Goal: Information Seeking & Learning: Learn about a topic

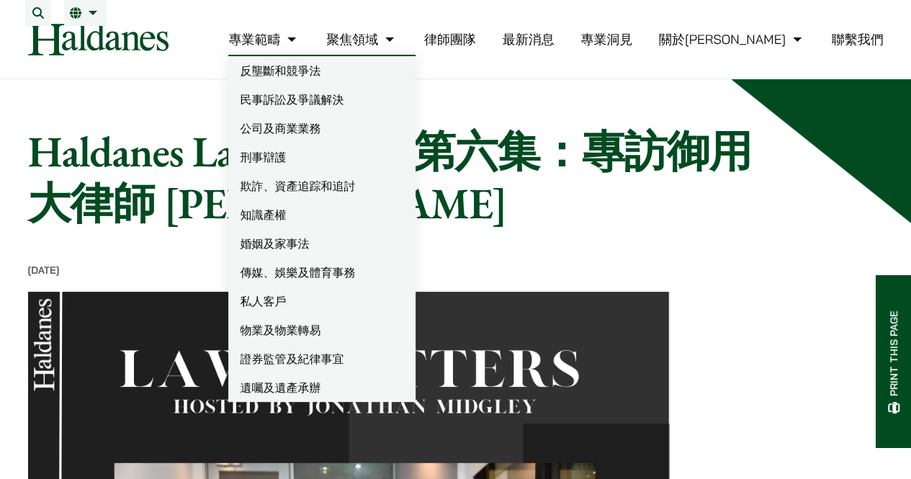
click at [353, 200] on link "欺詐、資產追踪和追討" at bounding box center [321, 185] width 187 height 29
click at [403, 368] on link "證券監管及紀律事宜" at bounding box center [321, 358] width 187 height 29
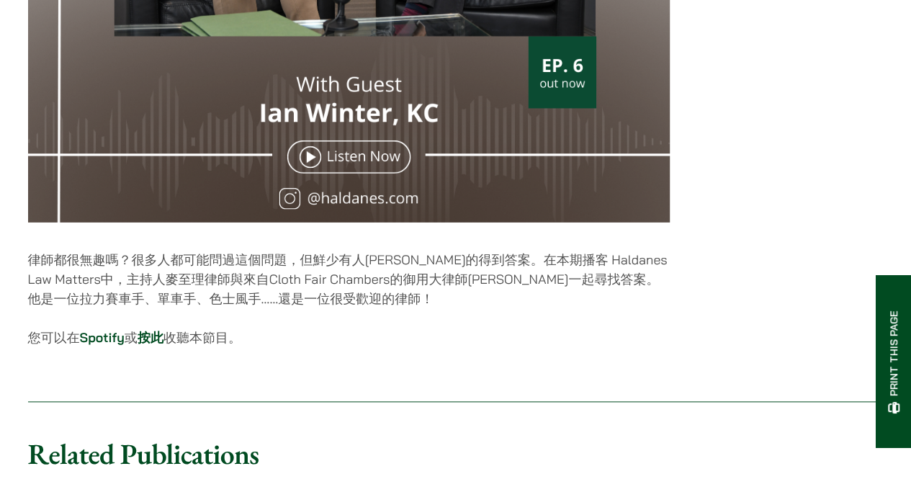
scroll to position [720, 0]
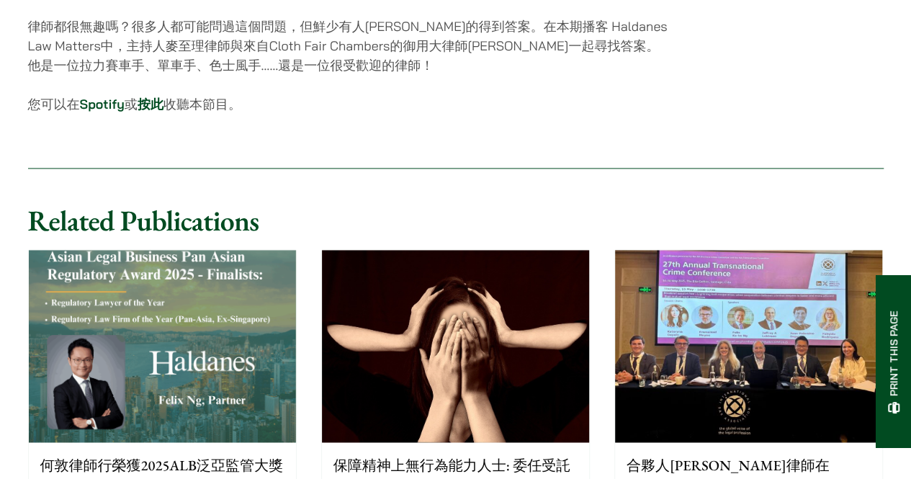
click at [153, 112] on link "按此" at bounding box center [151, 104] width 26 height 17
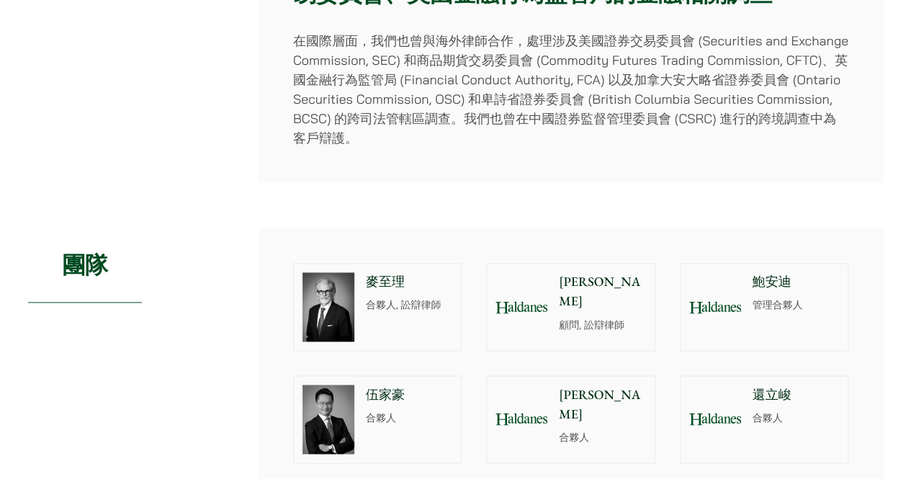
scroll to position [1224, 0]
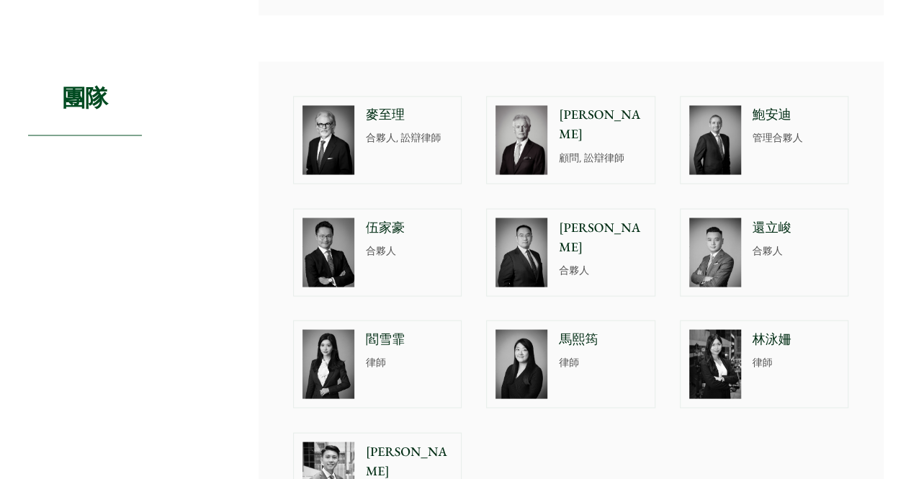
click at [382, 133] on div "麥至理 合夥人, 訟辯律師" at bounding box center [412, 140] width 99 height 86
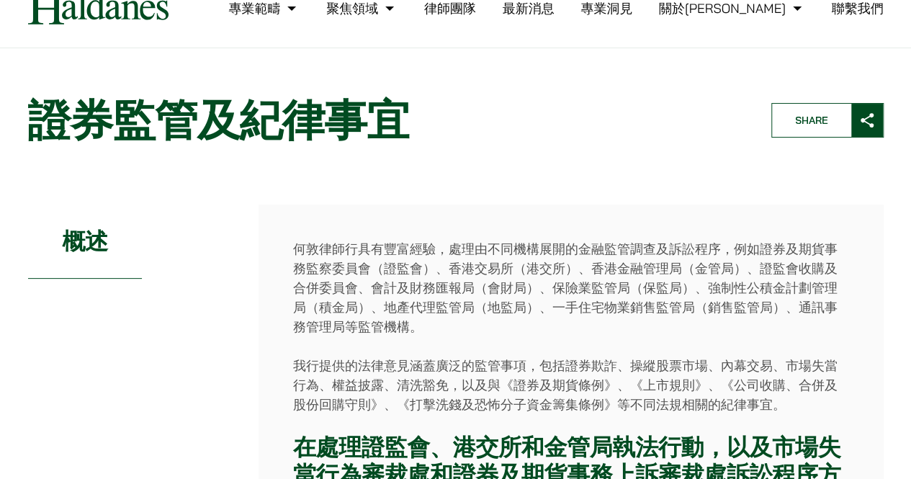
scroll to position [0, 0]
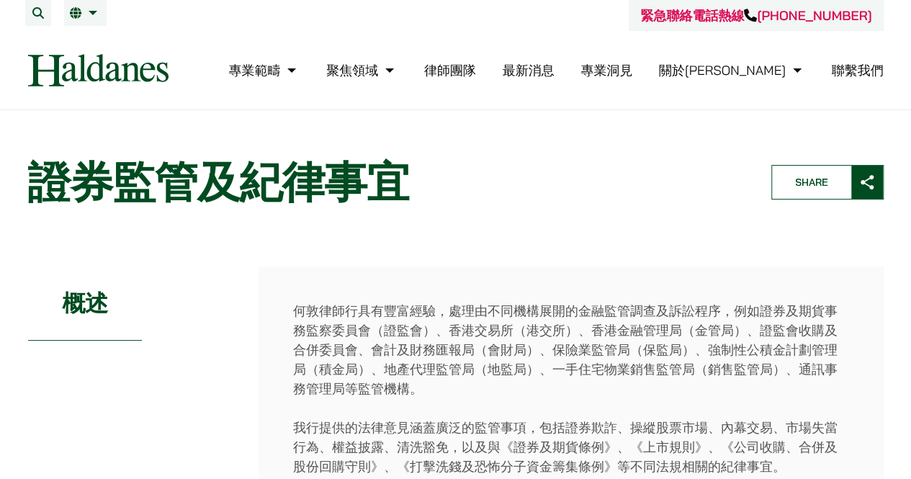
click at [476, 70] on link "律師團隊" at bounding box center [450, 70] width 52 height 17
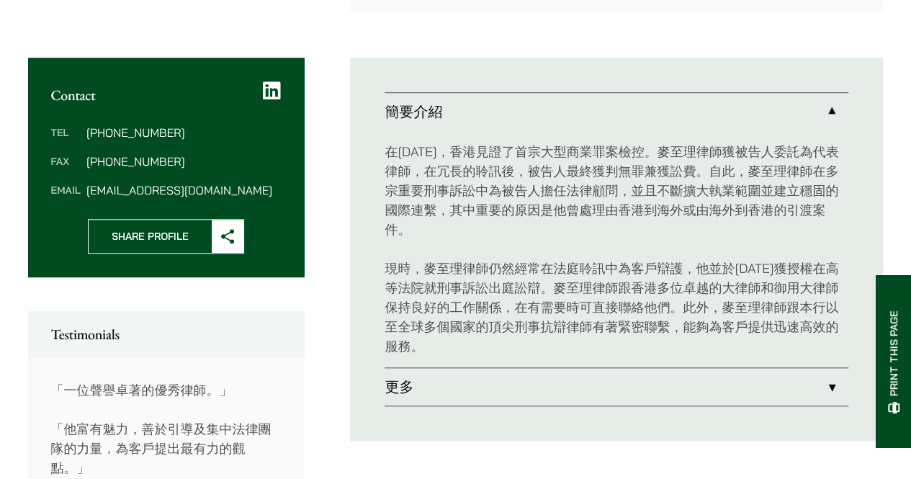
scroll to position [648, 0]
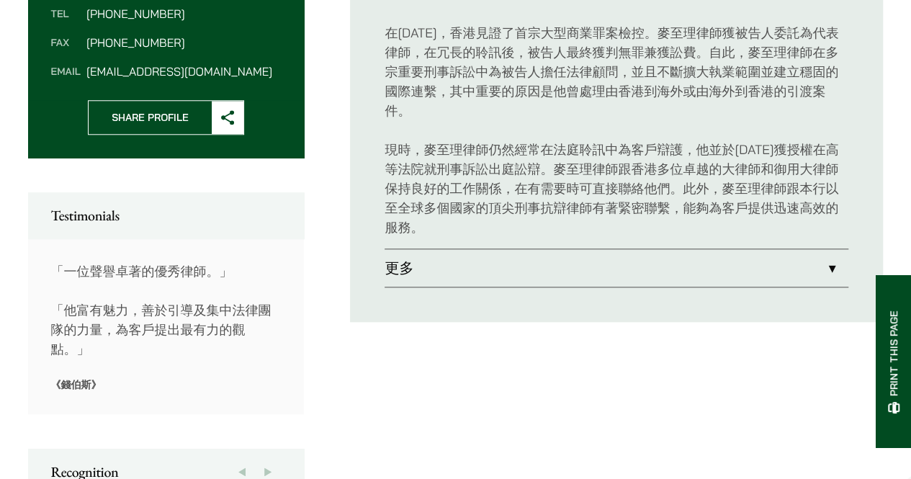
click at [494, 256] on link "更多" at bounding box center [617, 267] width 464 height 37
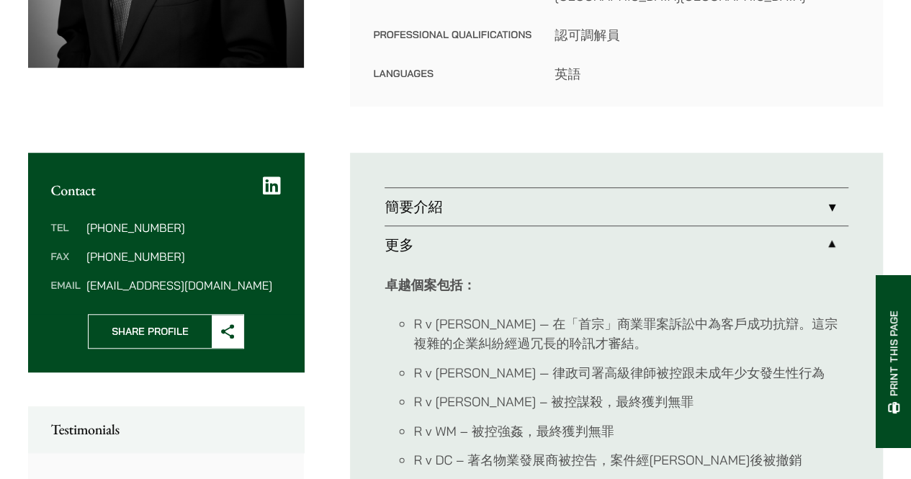
scroll to position [432, 0]
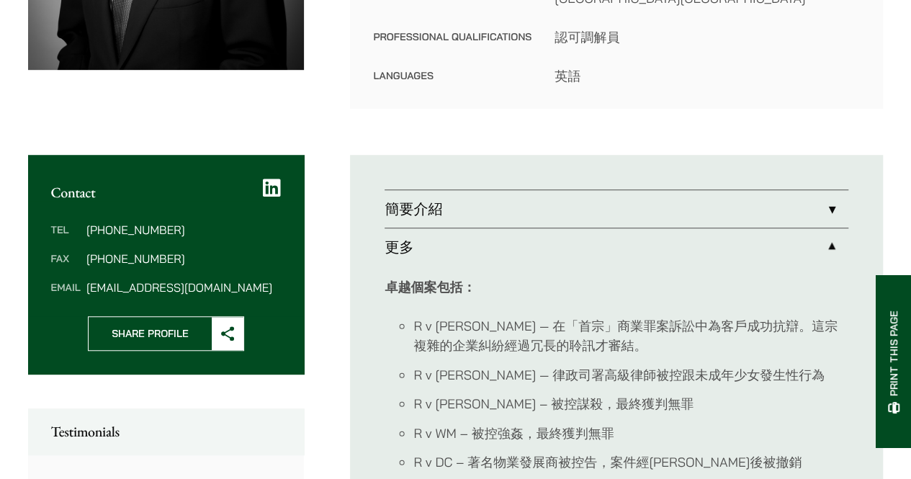
click at [561, 228] on link "更多" at bounding box center [617, 246] width 464 height 37
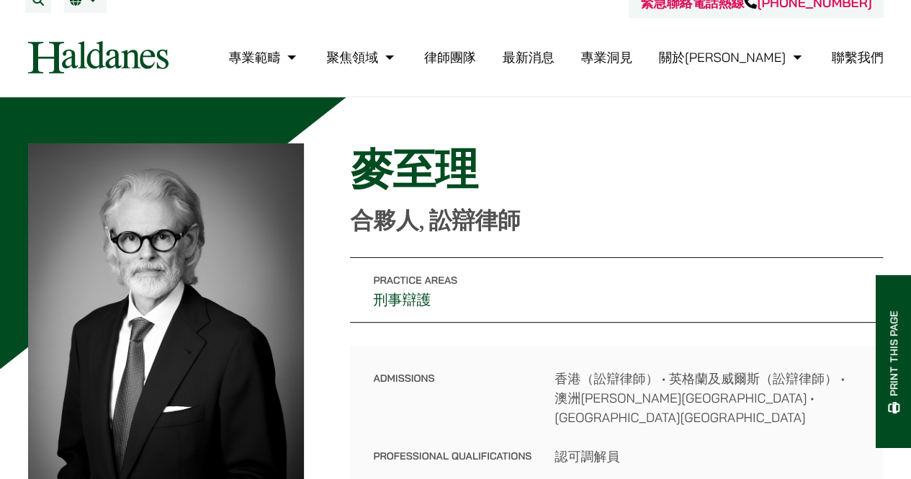
scroll to position [0, 0]
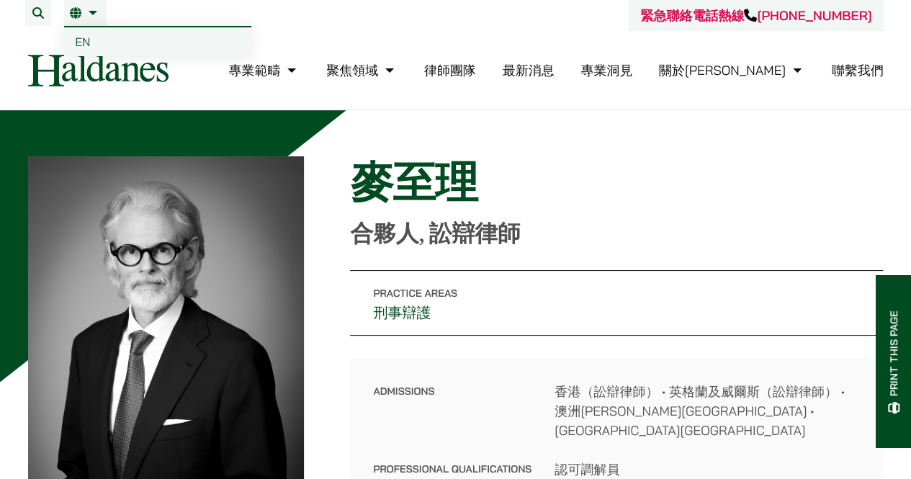
click at [85, 37] on span "EN" at bounding box center [83, 42] width 15 height 14
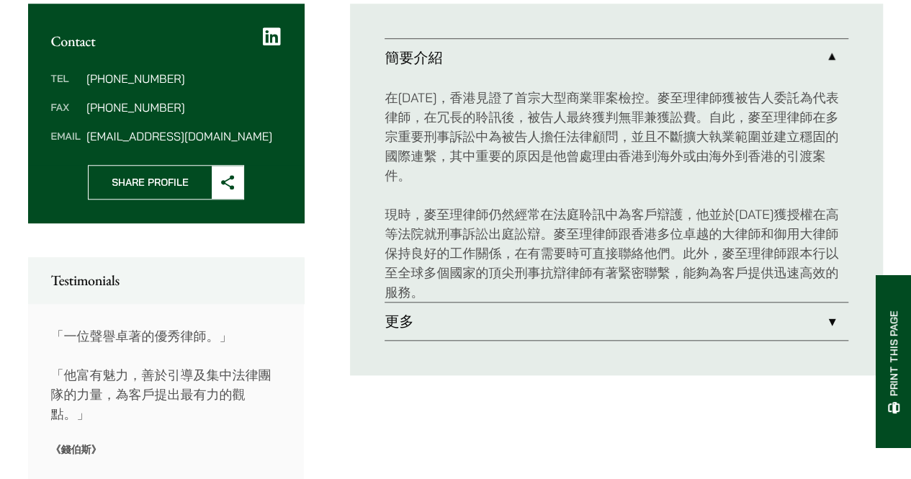
scroll to position [567, 0]
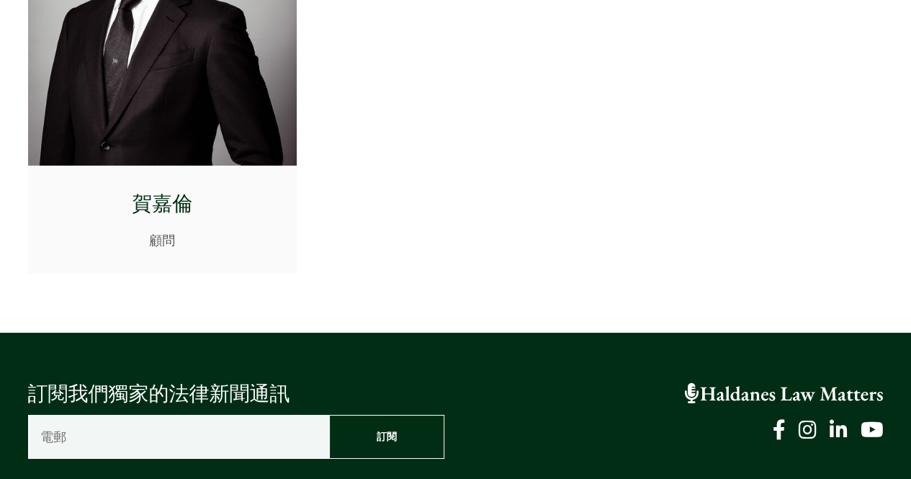
scroll to position [7707, 0]
